Goal: Use online tool/utility: Utilize a website feature to perform a specific function

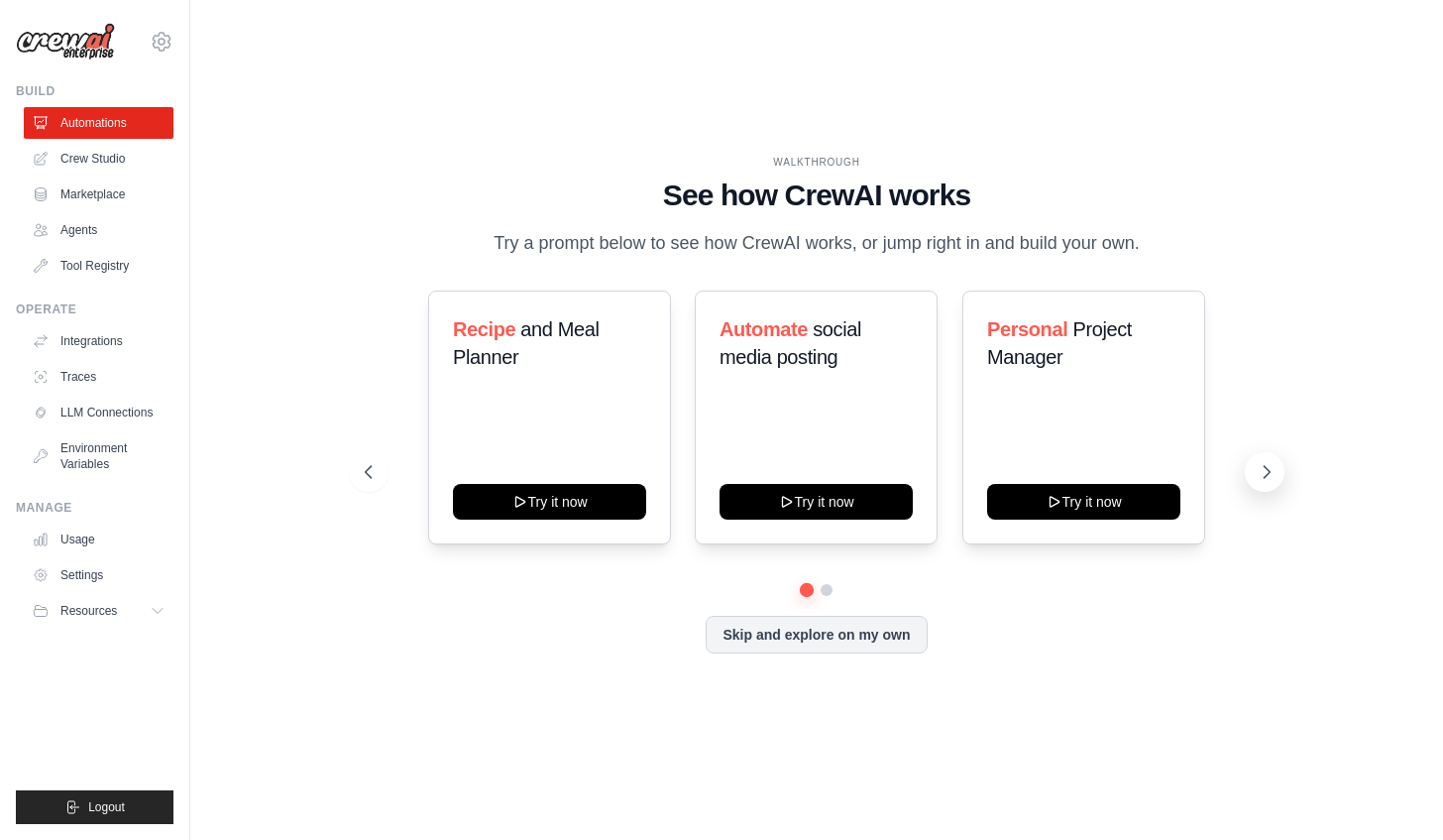
click at [1261, 482] on icon at bounding box center [1267, 472] width 20 height 20
click at [367, 482] on icon at bounding box center [367, 472] width 20 height 20
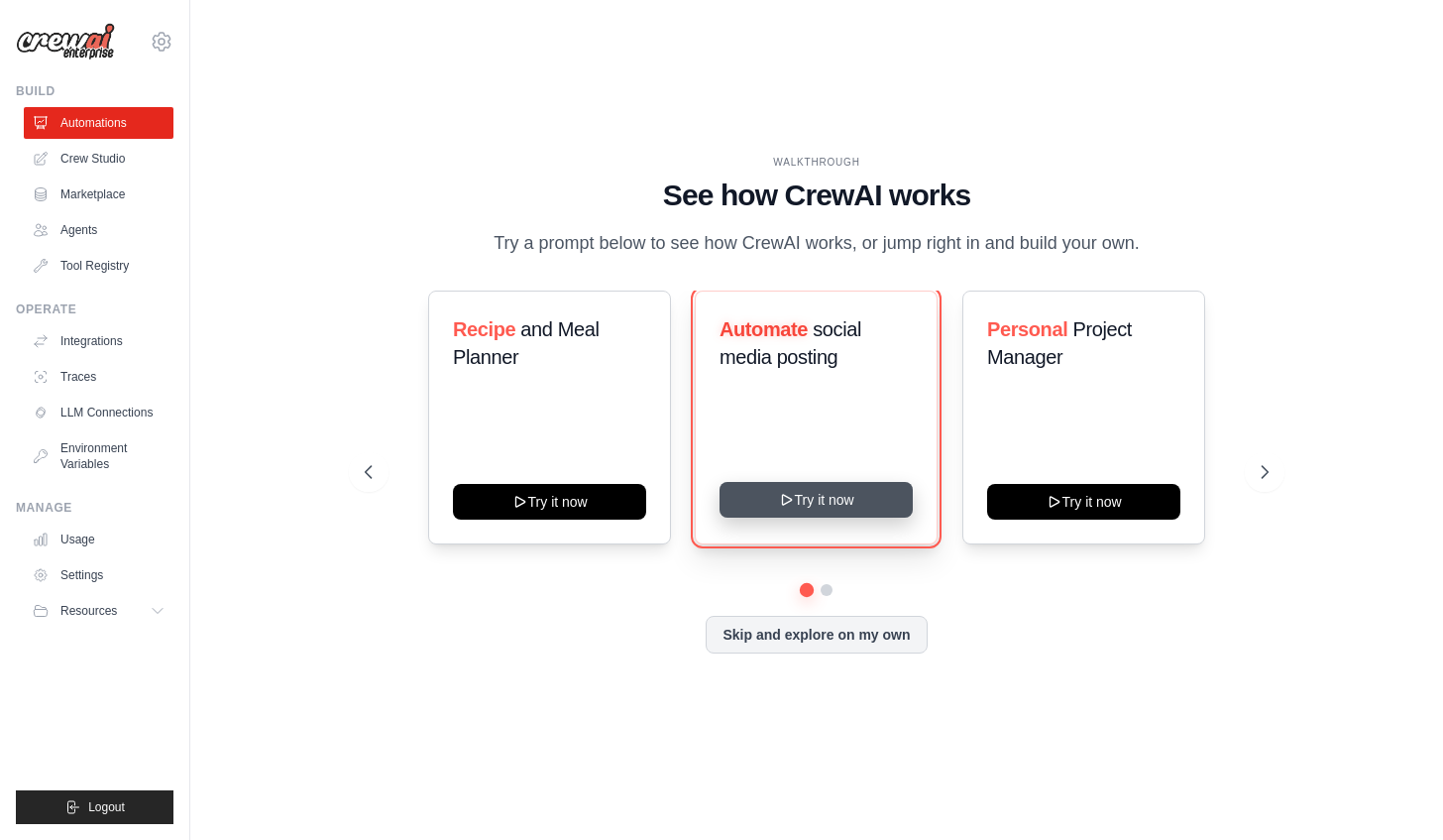
click at [779, 507] on icon at bounding box center [787, 500] width 16 height 16
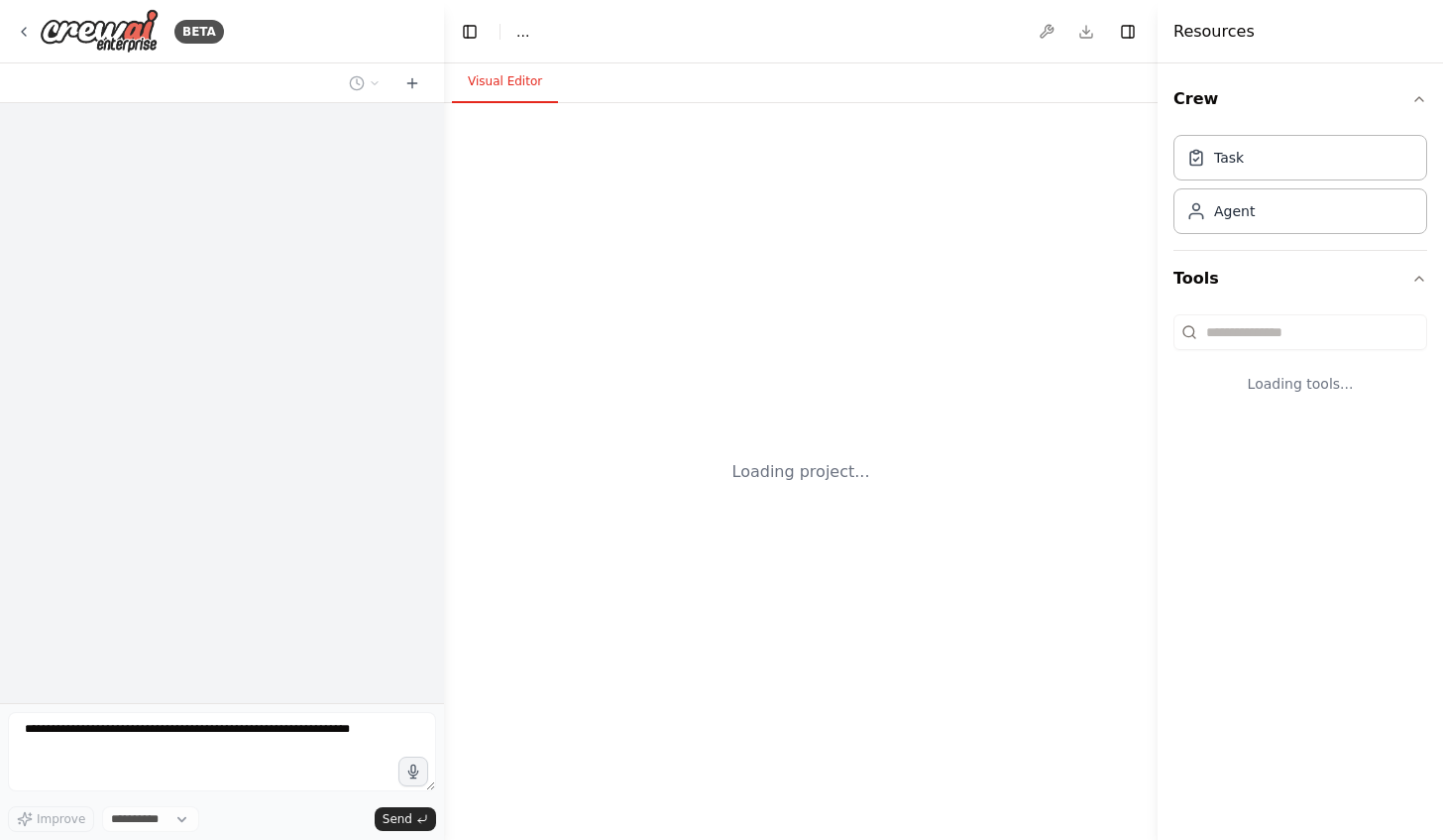
select select "****"
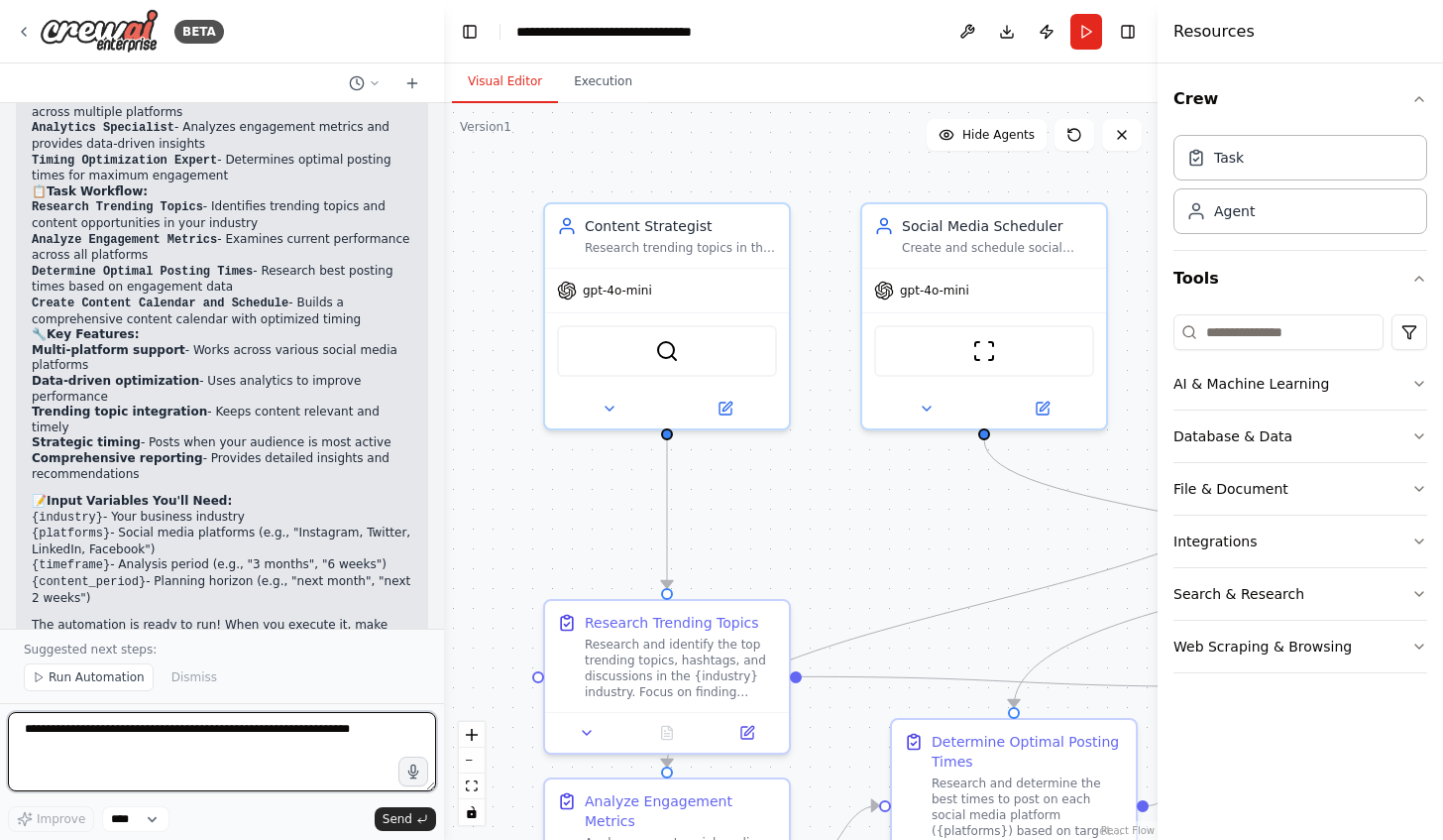
scroll to position [1676, 0]
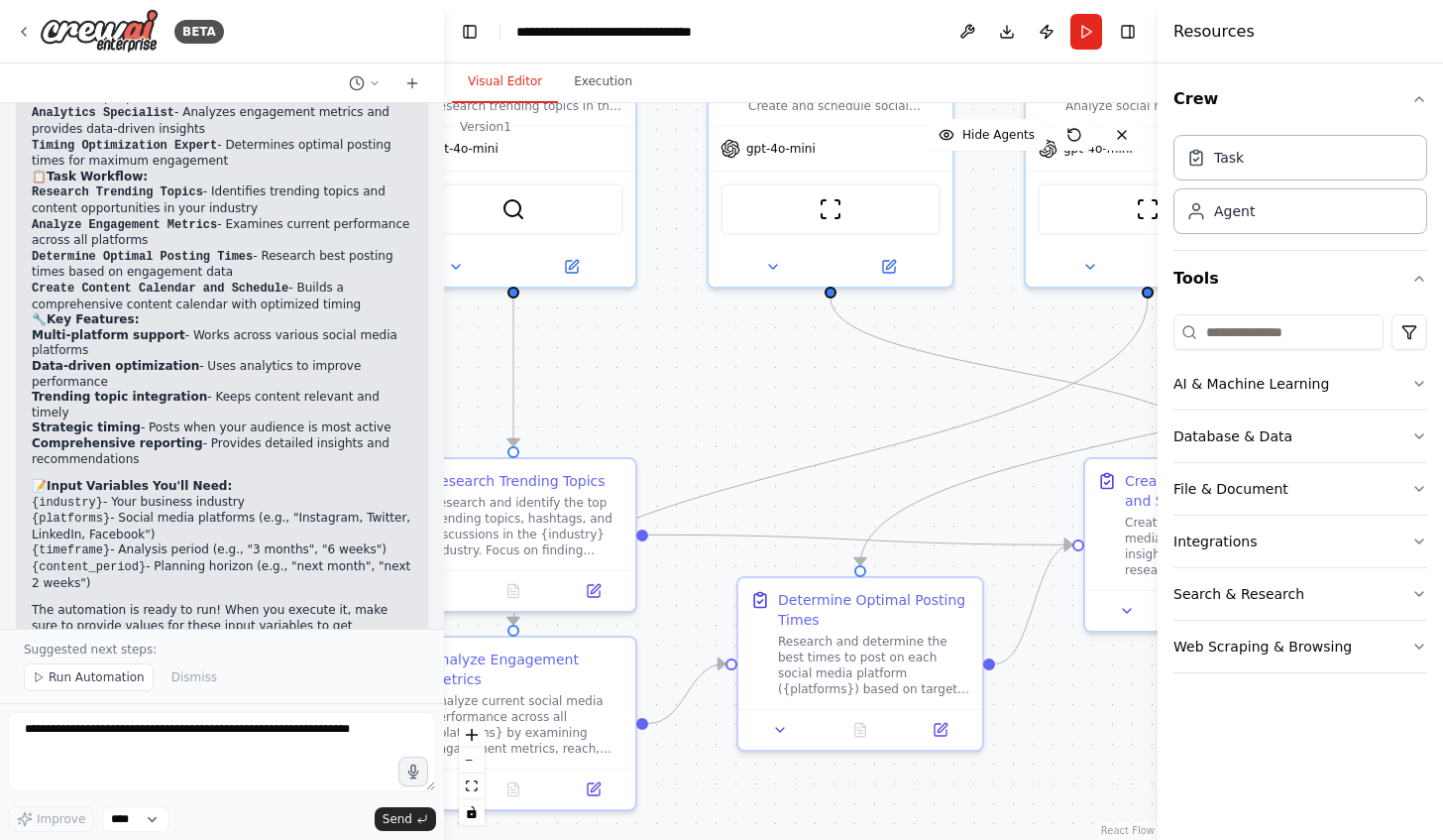
drag, startPoint x: 915, startPoint y: 535, endPoint x: 761, endPoint y: 393, distance: 209.7
click at [761, 393] on div ".deletable-edge-delete-btn { width: 20px; height: 20px; border: 0px solid #ffff…" at bounding box center [801, 471] width 714 height 736
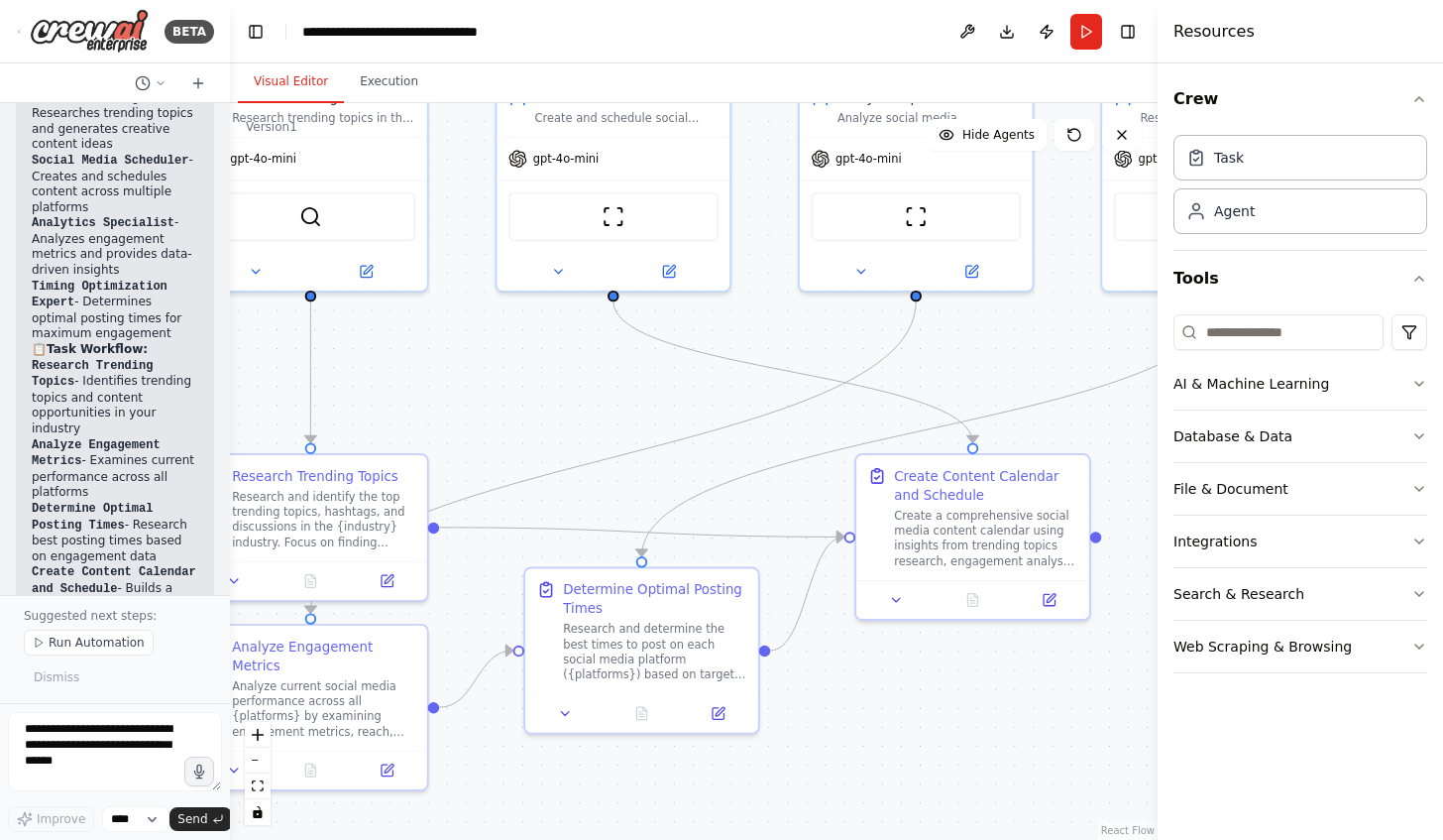
scroll to position [2505, 0]
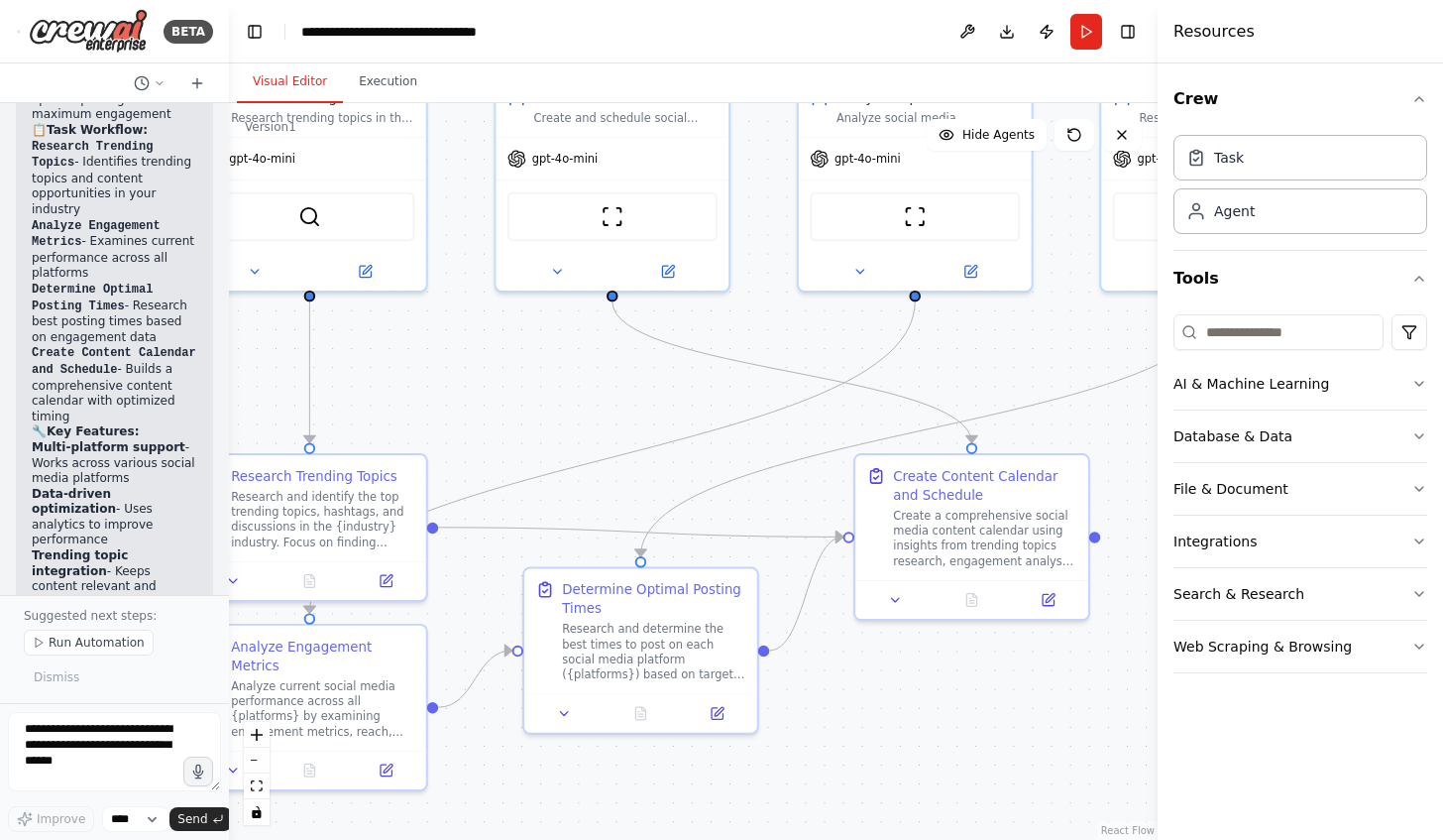
drag, startPoint x: 438, startPoint y: 380, endPoint x: 229, endPoint y: 341, distance: 212.7
click at [229, 341] on div "BETA Create a crew that schedules and publishes social media content across mul…" at bounding box center [721, 420] width 1443 height 840
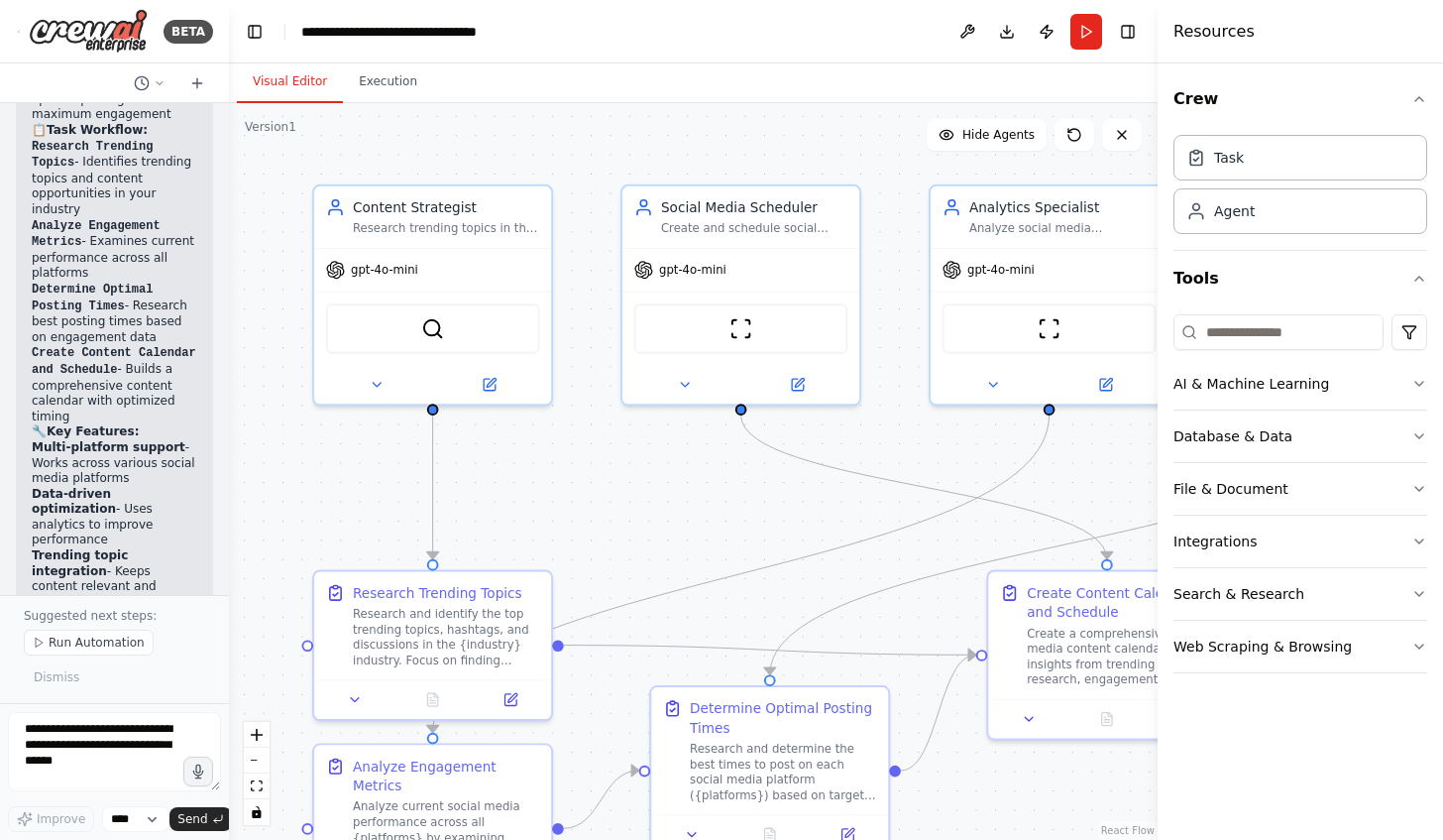
drag, startPoint x: 452, startPoint y: 379, endPoint x: 584, endPoint y: 492, distance: 173.6
click at [584, 492] on div ".deletable-edge-delete-btn { width: 20px; height: 20px; border: 0px solid #ffff…" at bounding box center [693, 471] width 929 height 736
